Goal: Task Accomplishment & Management: Manage account settings

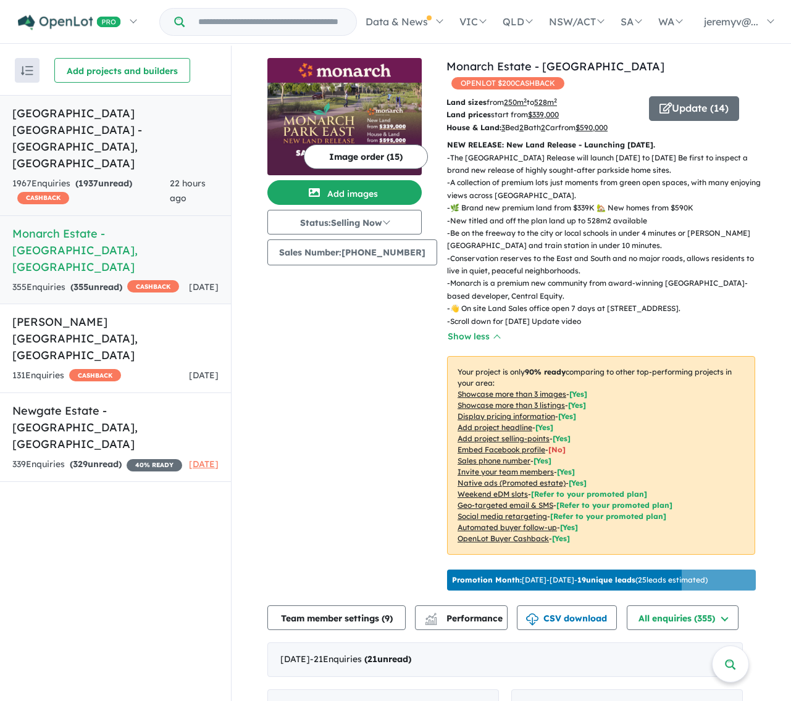
click at [110, 122] on h5 "[GEOGRAPHIC_DATA] [GEOGRAPHIC_DATA] - [GEOGRAPHIC_DATA] , [GEOGRAPHIC_DATA]" at bounding box center [115, 138] width 206 height 67
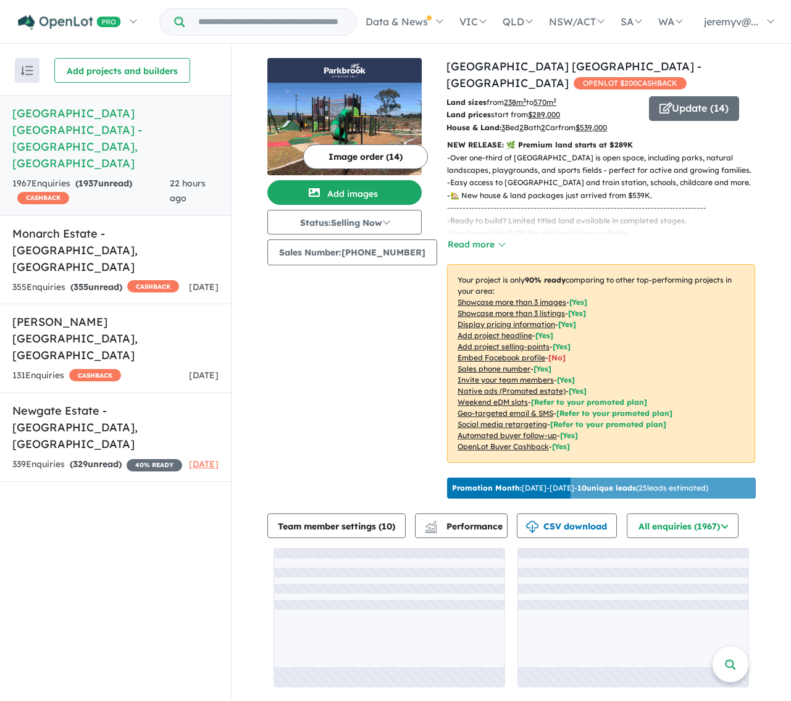
click at [365, 159] on button "Image order ( 14 )" at bounding box center [365, 156] width 125 height 25
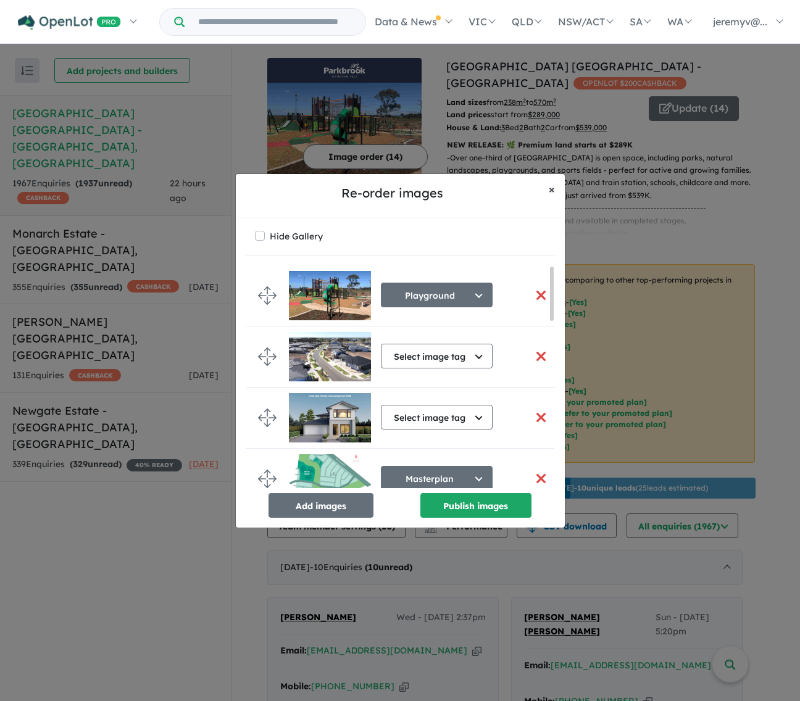
click at [551, 182] on span "×" at bounding box center [552, 189] width 6 height 14
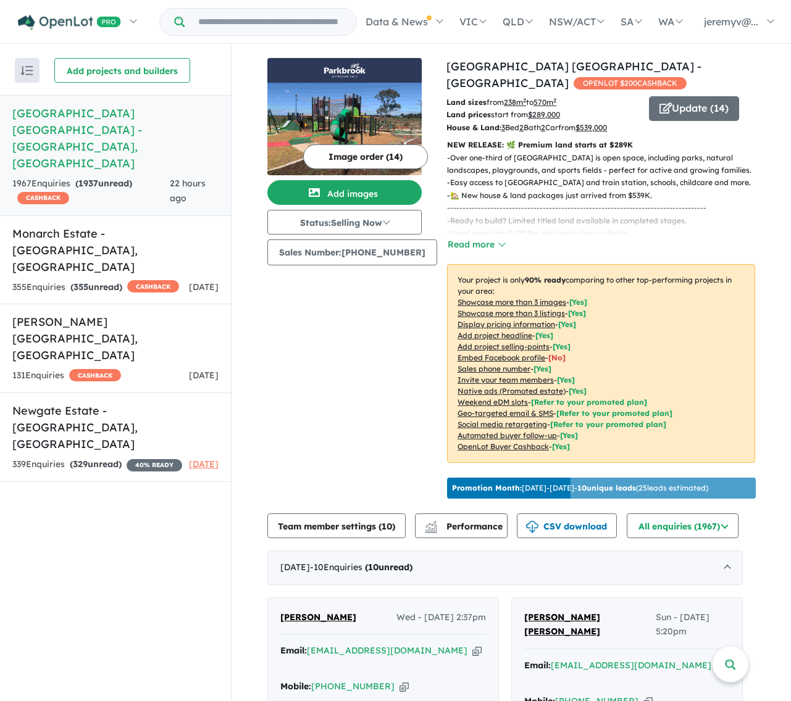
click at [346, 89] on img at bounding box center [344, 129] width 154 height 93
click at [351, 102] on img at bounding box center [344, 129] width 154 height 93
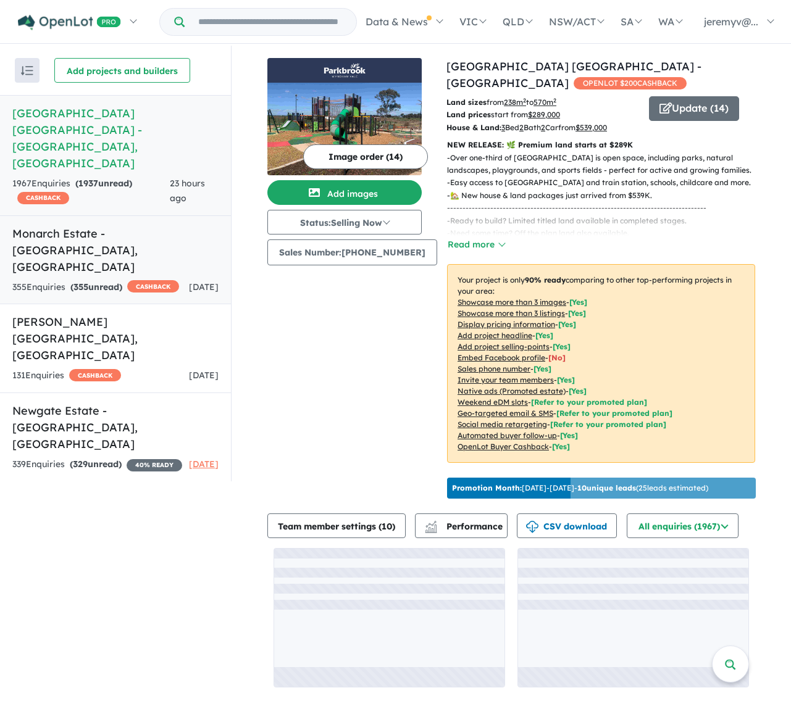
click at [97, 225] on h5 "Monarch Estate - [GEOGRAPHIC_DATA] , [GEOGRAPHIC_DATA]" at bounding box center [115, 250] width 206 height 50
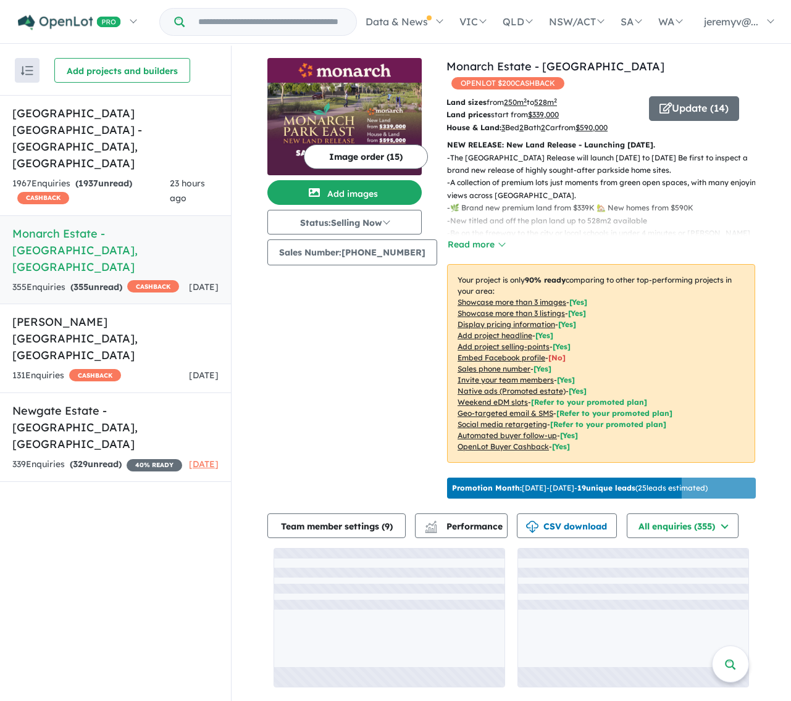
click at [388, 104] on img at bounding box center [344, 129] width 154 height 93
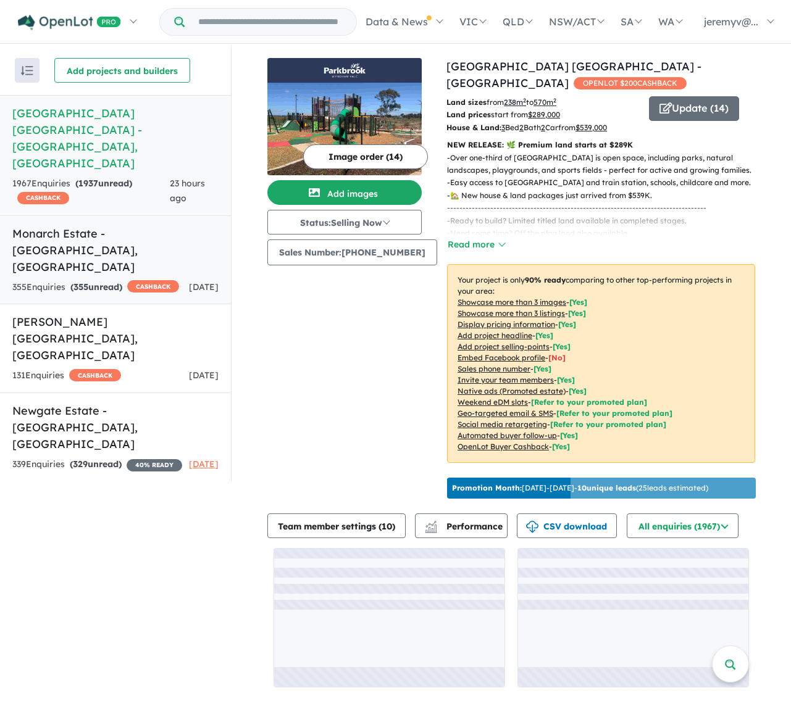
click at [89, 225] on h5 "Monarch Estate - [GEOGRAPHIC_DATA] , [GEOGRAPHIC_DATA]" at bounding box center [115, 250] width 206 height 50
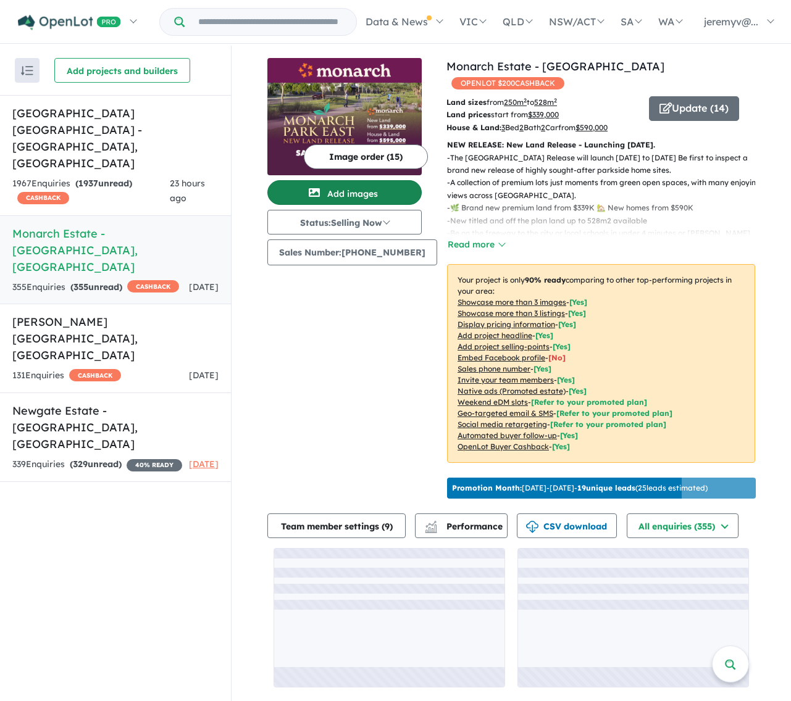
click at [365, 193] on button "Add images" at bounding box center [344, 192] width 154 height 25
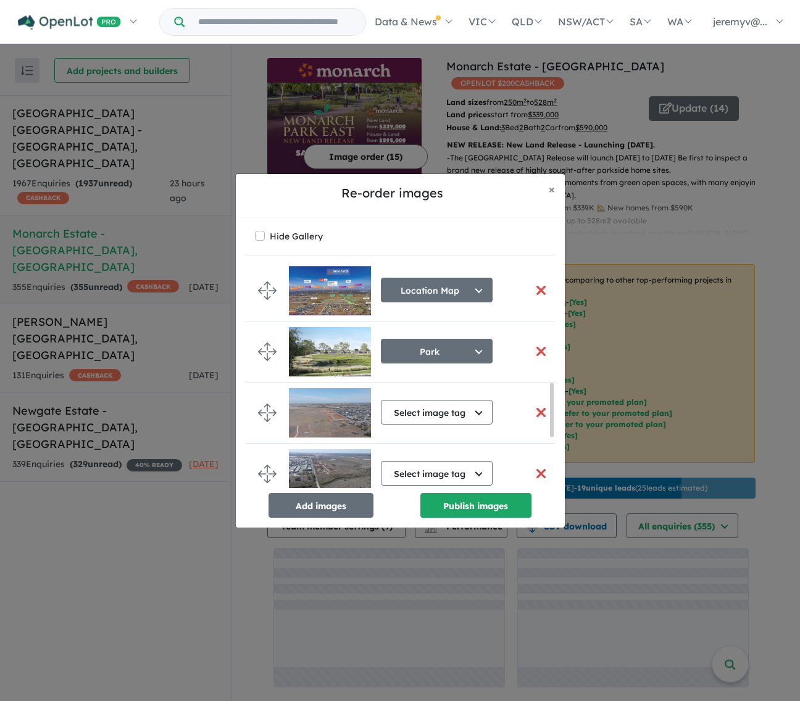
scroll to position [555, 0]
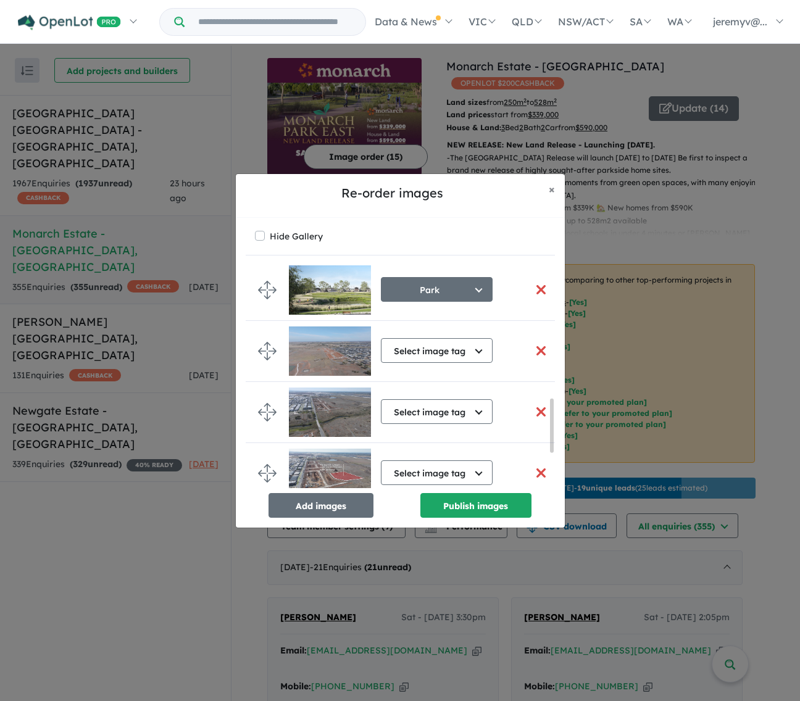
click at [535, 346] on button "button" at bounding box center [541, 351] width 26 height 27
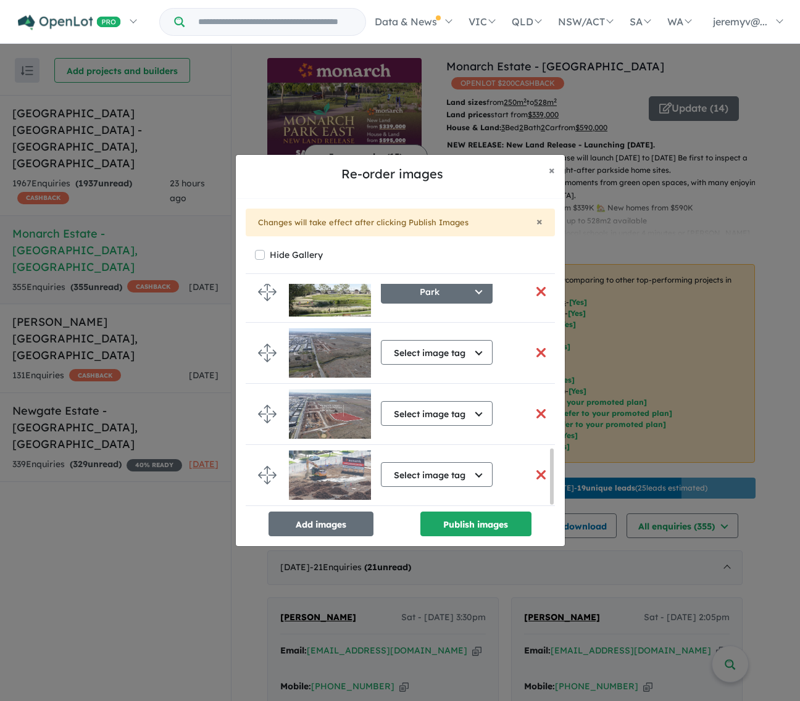
scroll to position [607, 0]
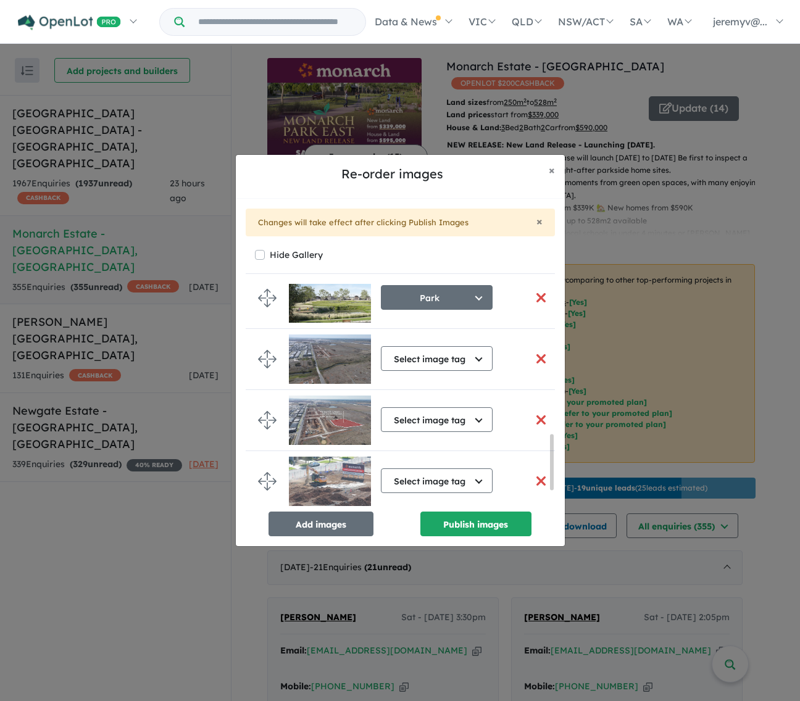
click at [534, 355] on button "button" at bounding box center [541, 359] width 26 height 27
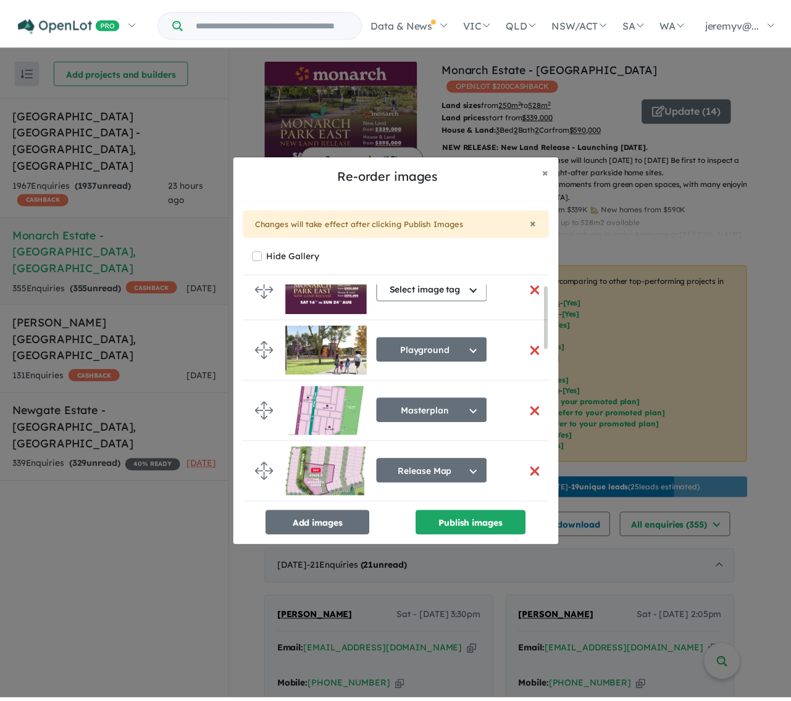
scroll to position [0, 0]
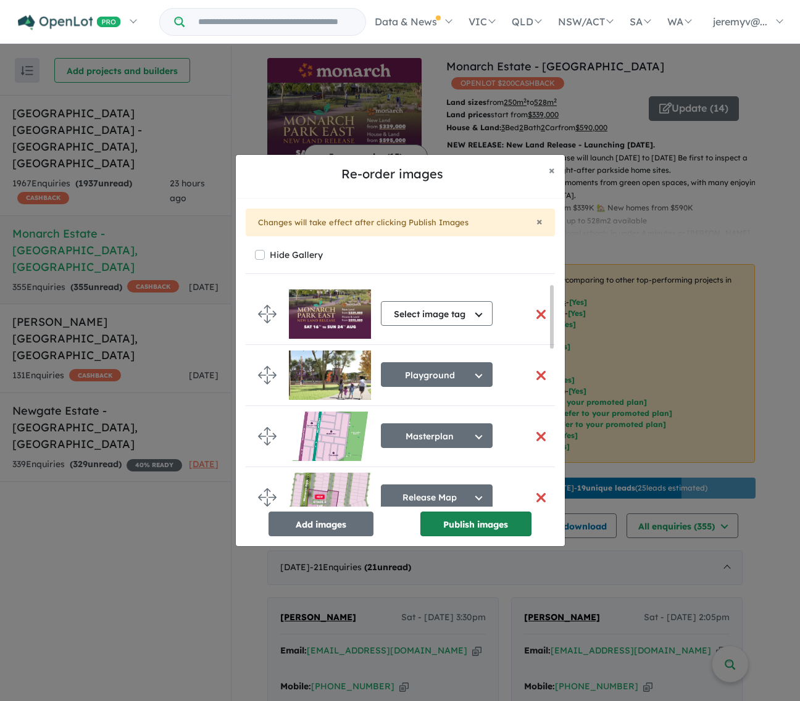
click at [465, 523] on button "Publish images" at bounding box center [475, 524] width 111 height 25
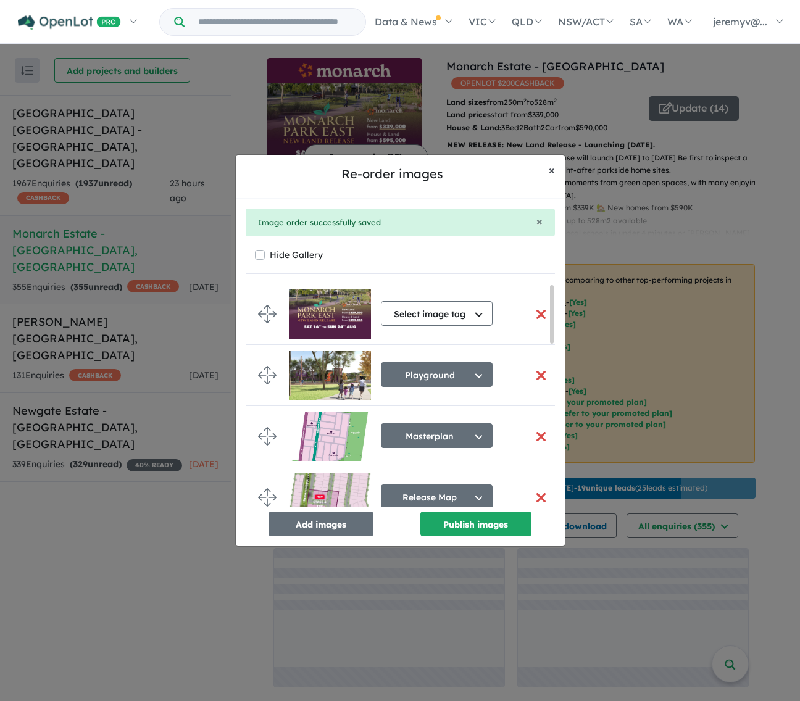
click at [552, 165] on span "×" at bounding box center [552, 170] width 6 height 14
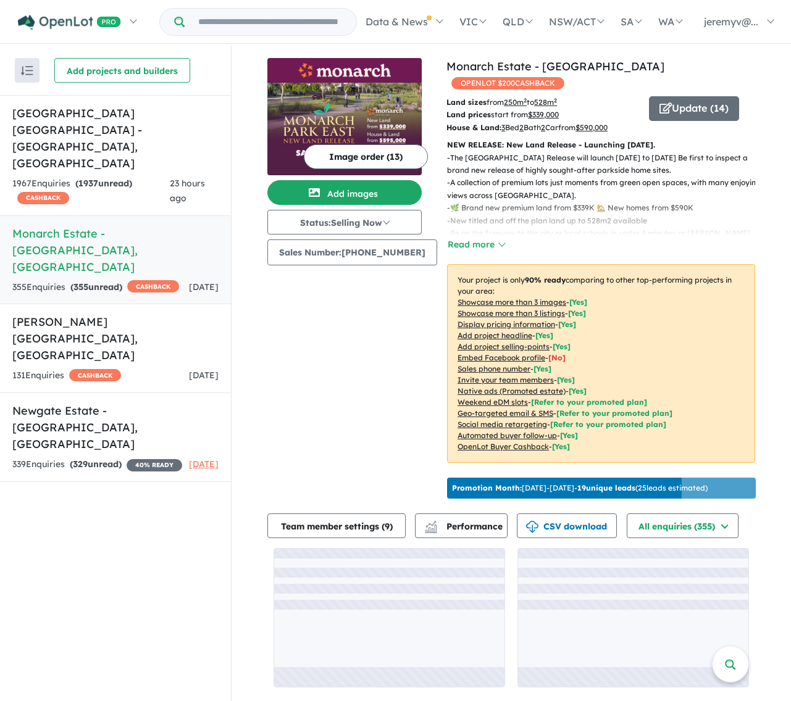
click at [399, 128] on img at bounding box center [344, 129] width 154 height 93
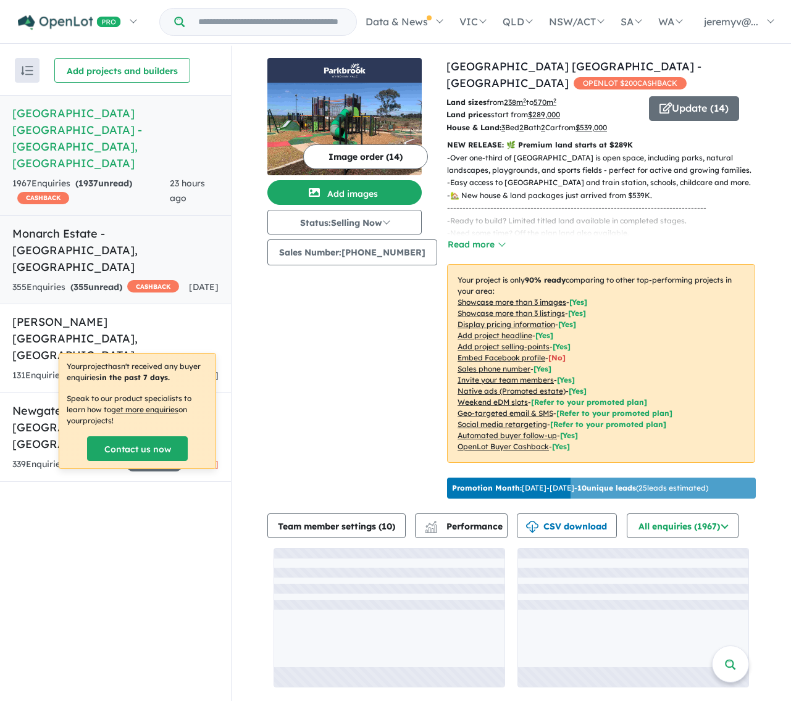
click at [114, 225] on h5 "Monarch Estate - [GEOGRAPHIC_DATA] , [GEOGRAPHIC_DATA]" at bounding box center [115, 250] width 206 height 50
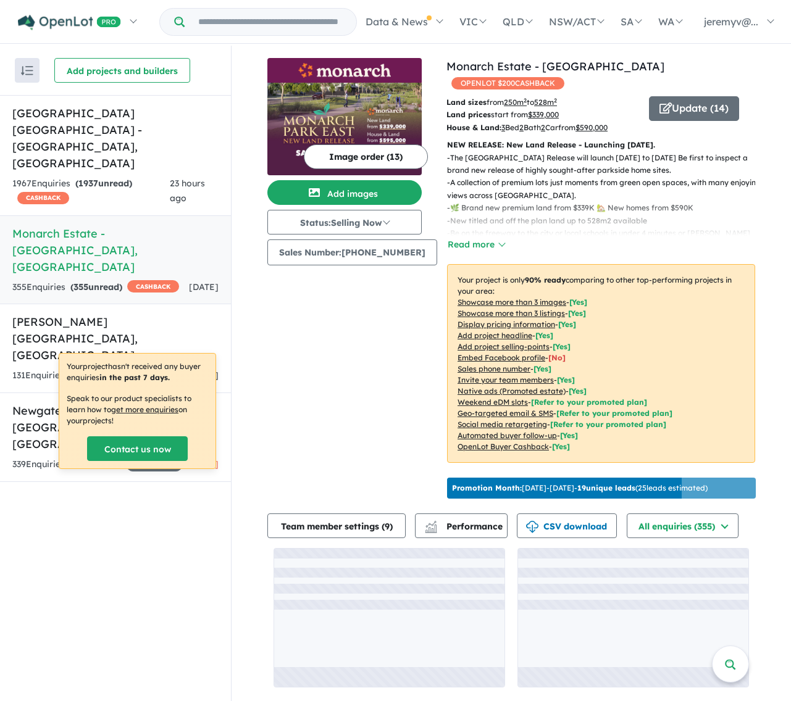
click at [360, 114] on img at bounding box center [344, 129] width 154 height 93
